Goal: Information Seeking & Learning: Learn about a topic

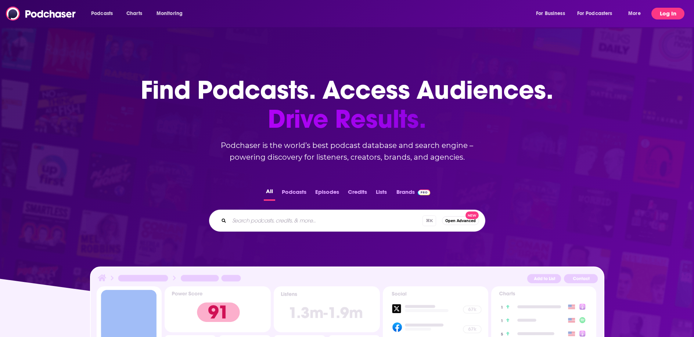
click at [659, 17] on button "Log In" at bounding box center [667, 14] width 33 height 12
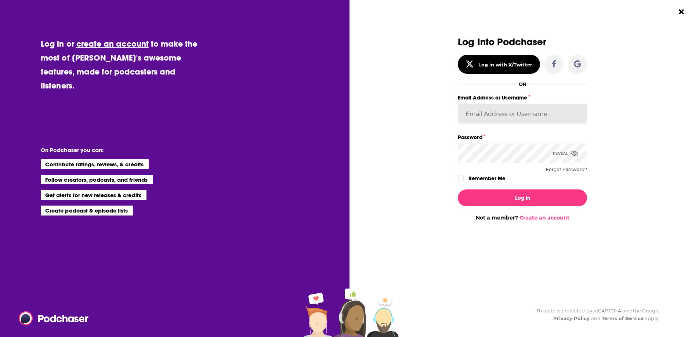
click at [498, 117] on input "Email Address or Username" at bounding box center [522, 114] width 129 height 20
type input "megbianco123"
drag, startPoint x: 535, startPoint y: 119, endPoint x: 384, endPoint y: 109, distance: 150.9
type input "meghan.bianco@rfbinder.com"
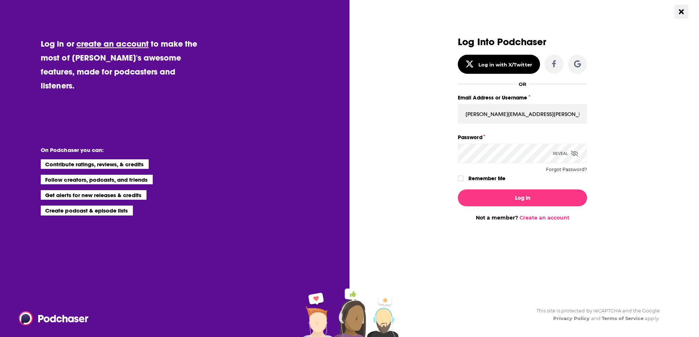
click at [685, 15] on button "Close Button" at bounding box center [682, 12] width 14 height 14
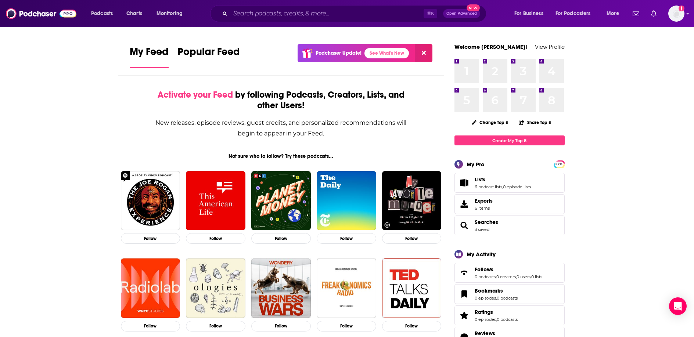
click at [490, 182] on link "Lists" at bounding box center [502, 179] width 56 height 7
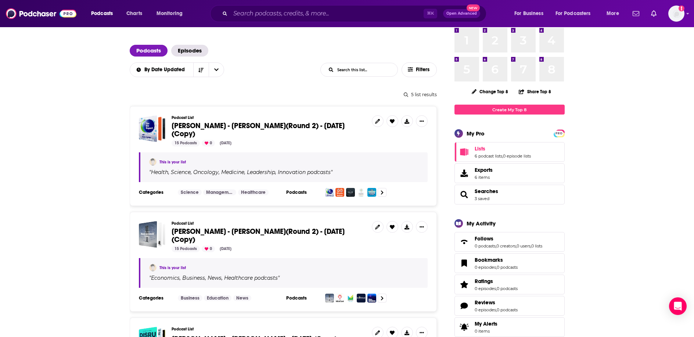
scroll to position [44, 0]
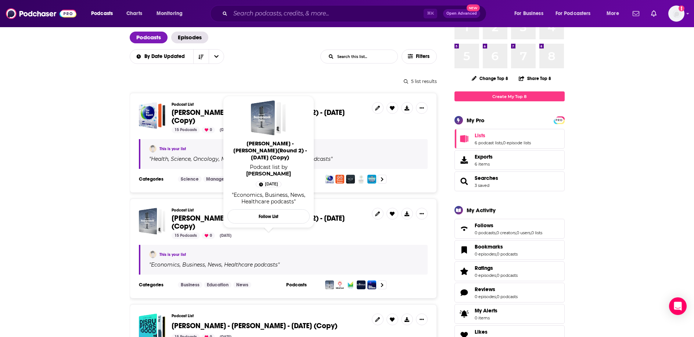
click at [234, 219] on span "RF Binder - Rob Abbott(Round 2) - August 7, 2025 (Copy) Podcast list by Meghan …" at bounding box center [268, 161] width 91 height 141
click at [185, 221] on span "RF Binder - Rob Abbott(Round 2) - August 7, 2025 (Copy)" at bounding box center [258, 222] width 173 height 17
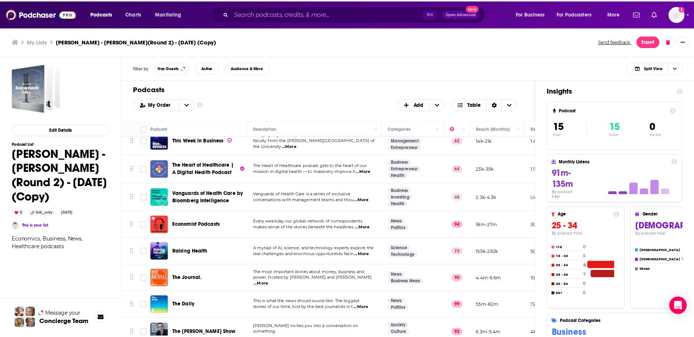
scroll to position [183, 0]
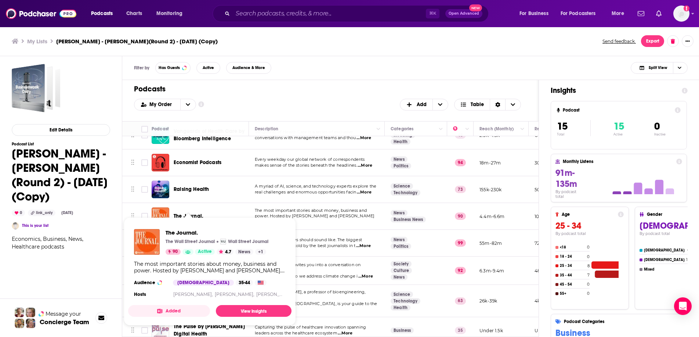
click at [188, 216] on span "The Journal. The Wall Street Journal Wall Street Journal 90 Active 4.7 News + 1…" at bounding box center [210, 271] width 172 height 117
click at [215, 212] on div "The Journal." at bounding box center [212, 216] width 76 height 18
click at [226, 310] on link "View Insights" at bounding box center [254, 311] width 76 height 12
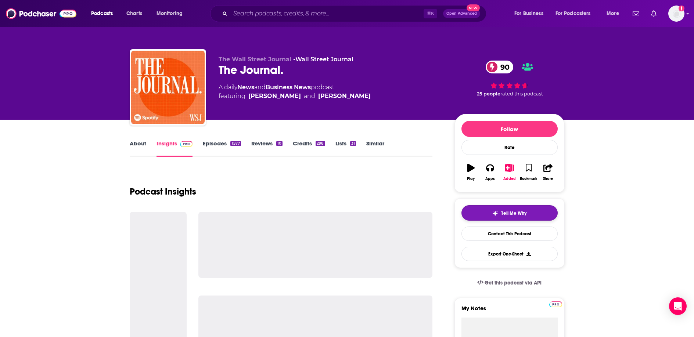
click at [510, 217] on button "Tell Me Why" at bounding box center [509, 212] width 96 height 15
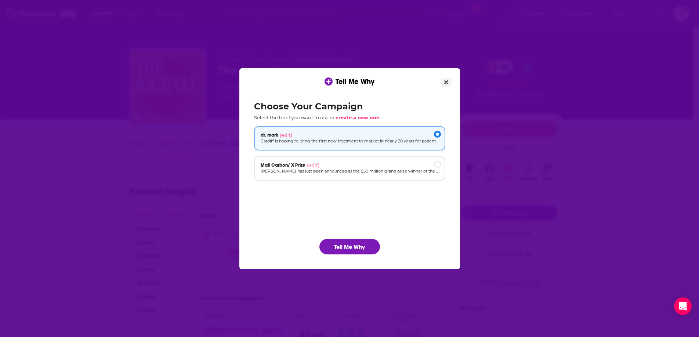
click at [444, 83] on button "Close" at bounding box center [446, 82] width 10 height 9
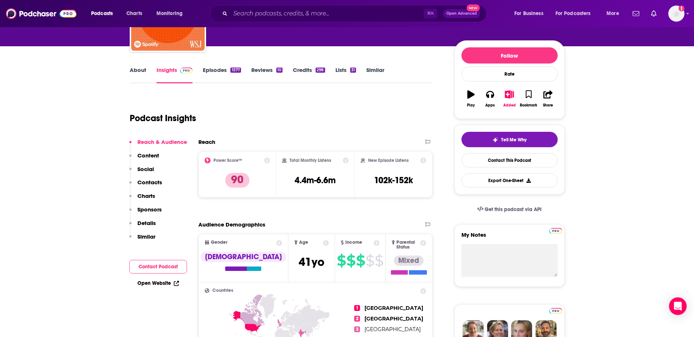
scroll to position [88, 0]
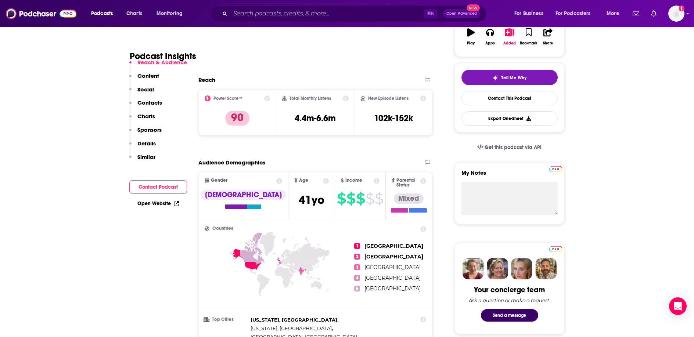
scroll to position [147, 0]
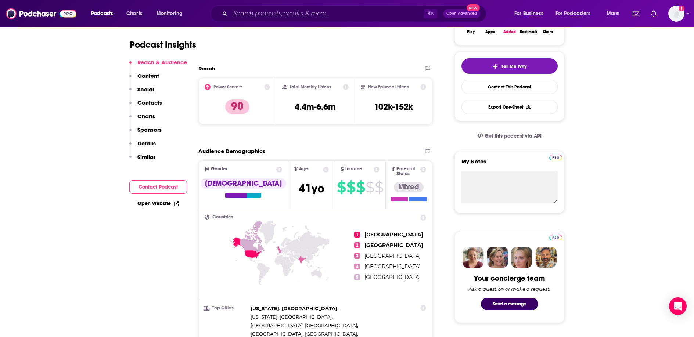
click at [152, 73] on p "Content" at bounding box center [148, 75] width 22 height 7
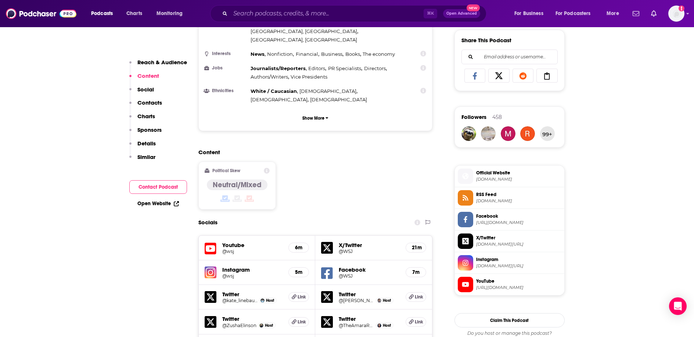
scroll to position [459, 0]
click at [370, 148] on div "Content Political Skew Neutral/Mixed" at bounding box center [315, 181] width 234 height 67
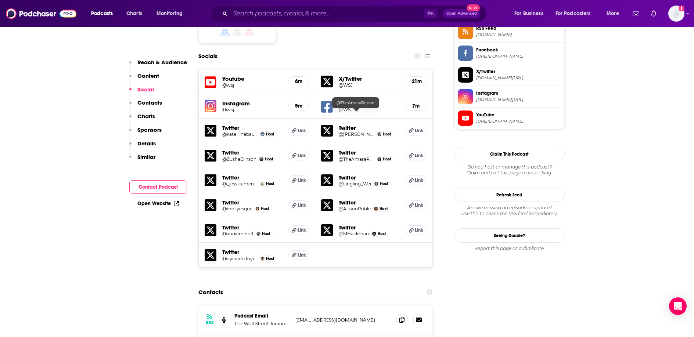
scroll to position [635, 0]
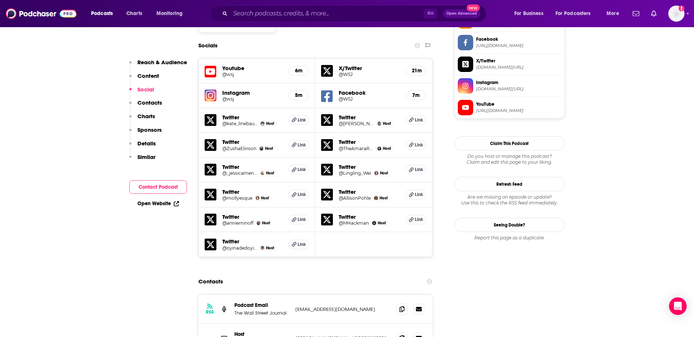
click at [154, 204] on link "Open Website" at bounding box center [157, 204] width 41 height 6
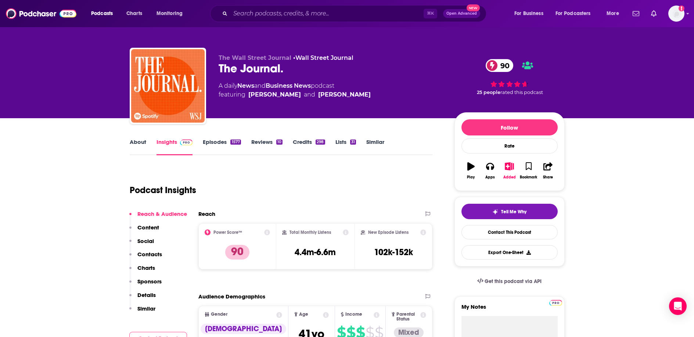
scroll to position [0, 0]
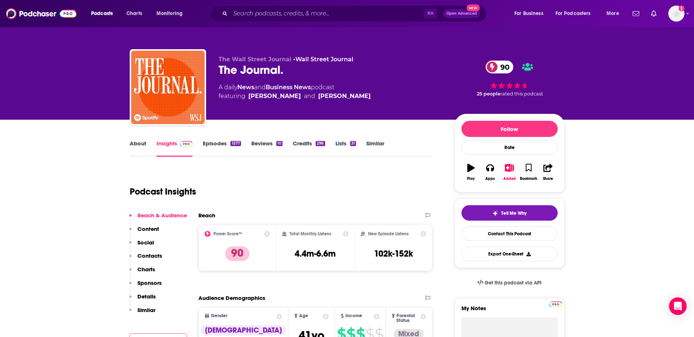
click at [143, 144] on link "About" at bounding box center [138, 148] width 17 height 17
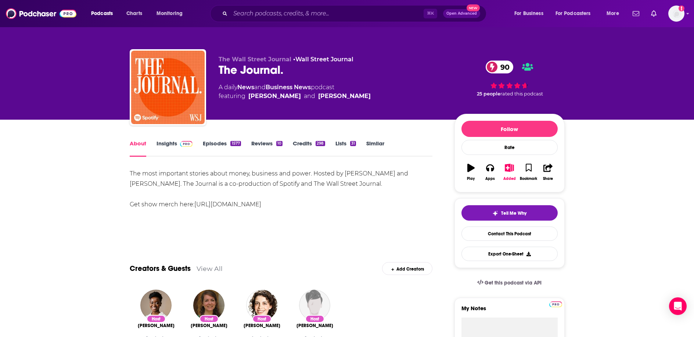
click at [167, 142] on link "Insights" at bounding box center [174, 148] width 36 height 17
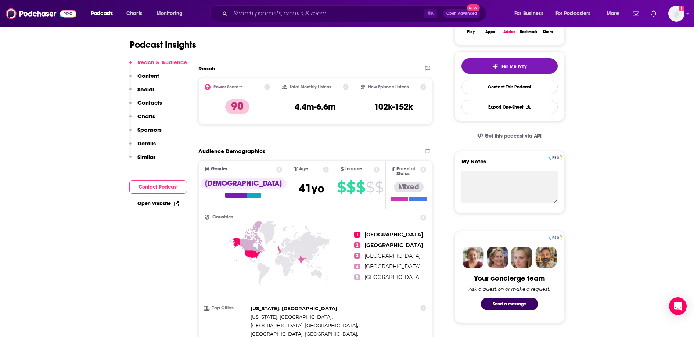
scroll to position [162, 0]
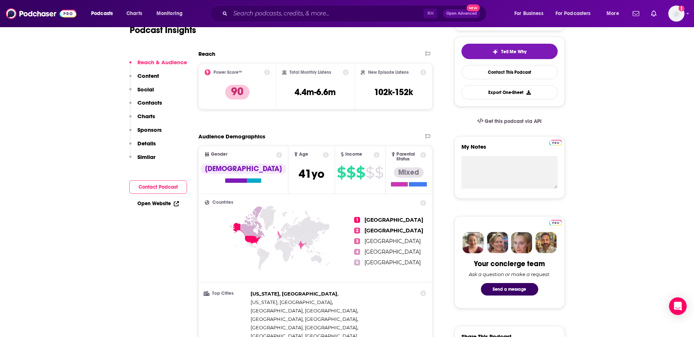
click at [149, 189] on button "Contact Podcast" at bounding box center [158, 187] width 58 height 14
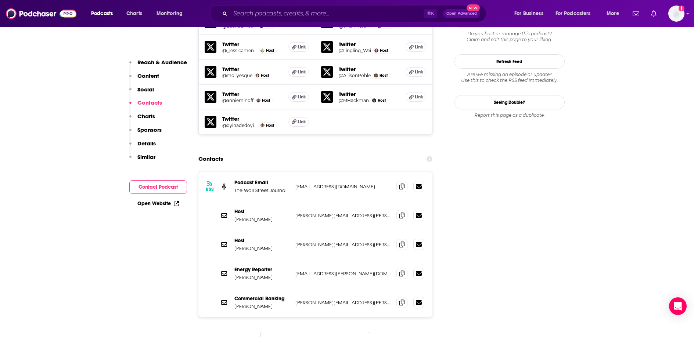
scroll to position [762, 0]
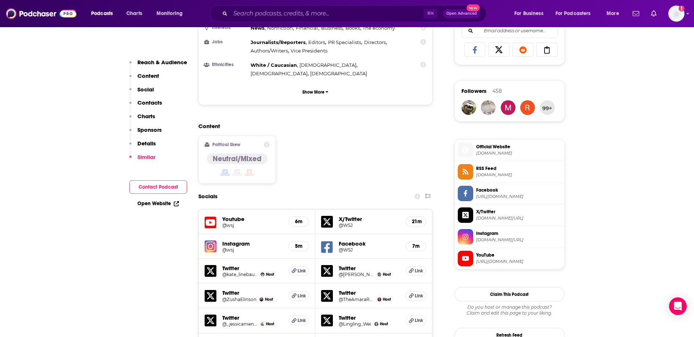
scroll to position [0, 0]
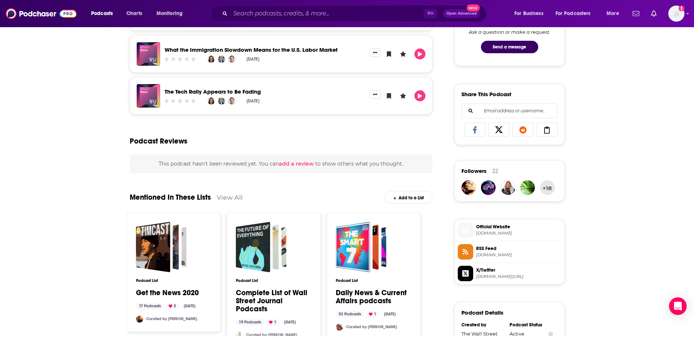
scroll to position [411, 0]
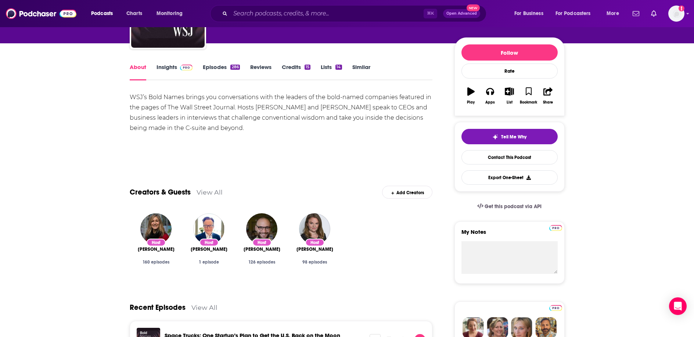
scroll to position [73, 0]
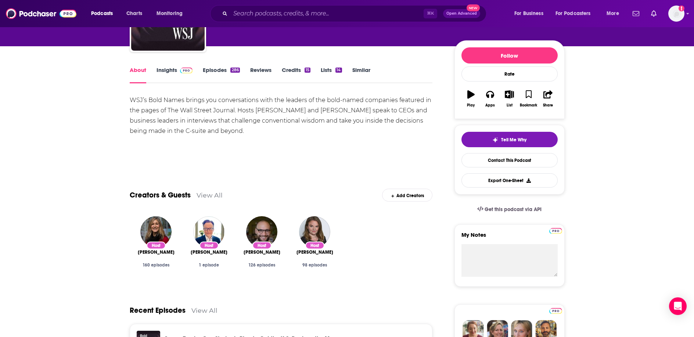
click at [219, 71] on link "Episodes 286" at bounding box center [221, 74] width 37 height 17
